Goal: Information Seeking & Learning: Find specific fact

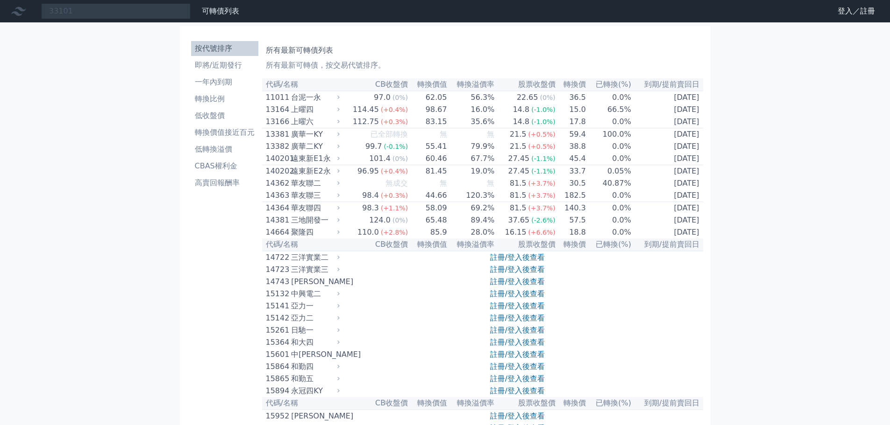
type input "33101"
click at [860, 14] on link "登入／註冊" at bounding box center [856, 11] width 52 height 15
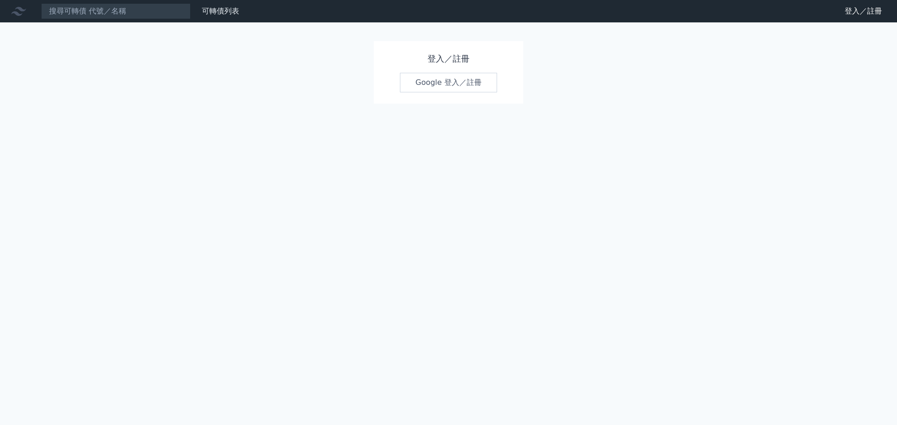
click at [476, 86] on link "Google 登入／註冊" at bounding box center [448, 83] width 97 height 20
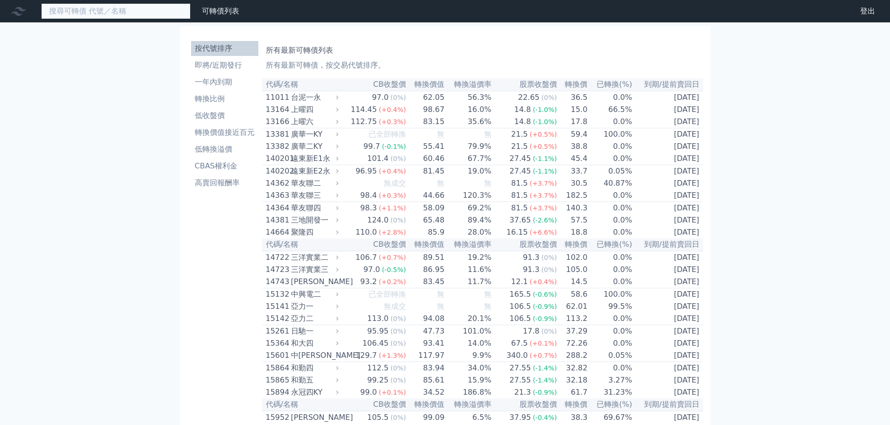
click at [98, 13] on input at bounding box center [115, 11] width 149 height 16
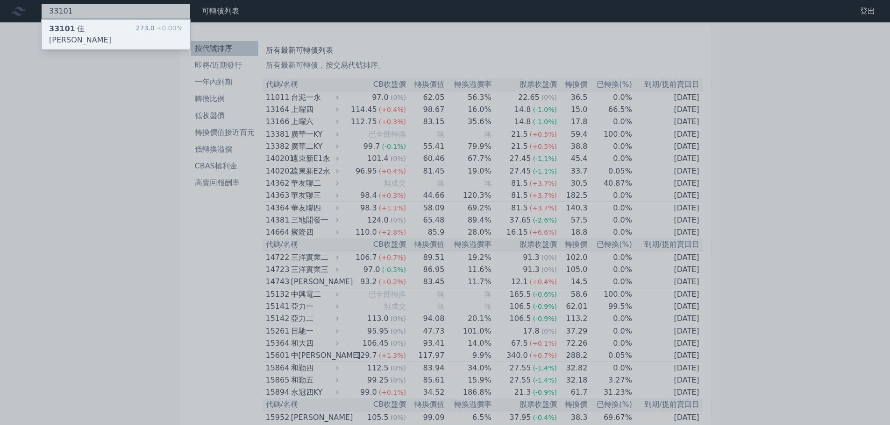
type input "33101"
click at [109, 25] on div "33101 佳穎一 273.0 +0.00%" at bounding box center [116, 35] width 148 height 30
